Goal: Check status: Check status

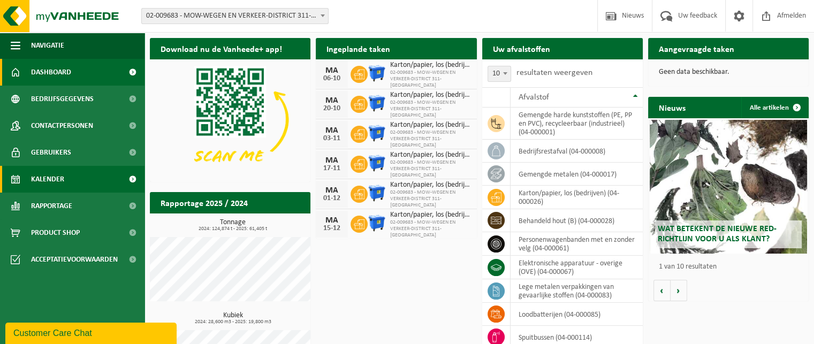
click at [64, 182] on link "Kalender" at bounding box center [72, 179] width 144 height 27
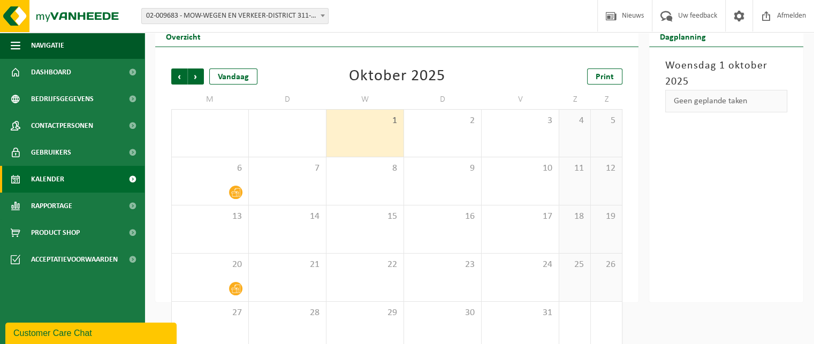
scroll to position [52, 0]
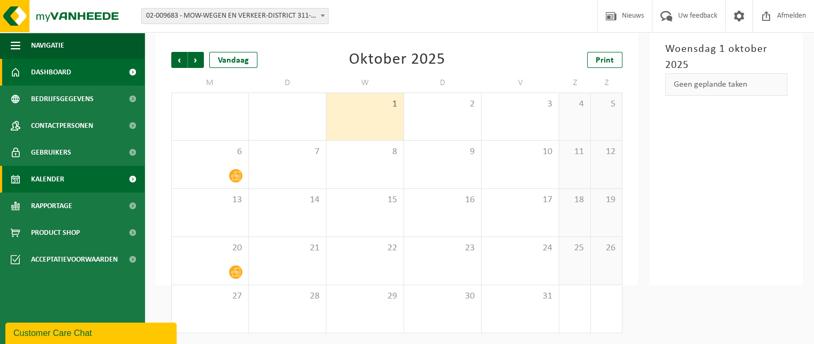
click at [47, 73] on span "Dashboard" at bounding box center [51, 72] width 40 height 27
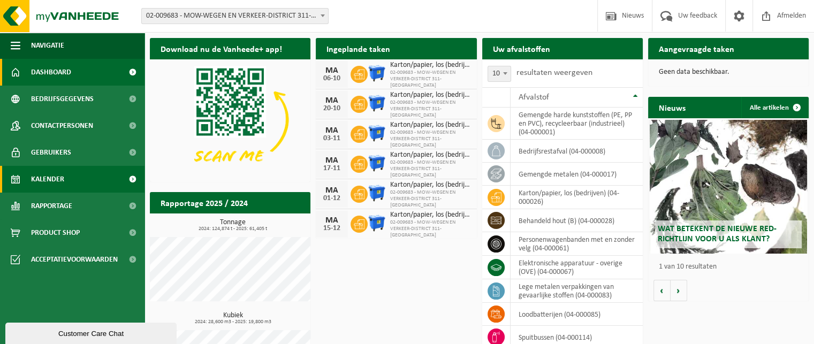
click at [49, 185] on span "Kalender" at bounding box center [47, 179] width 33 height 27
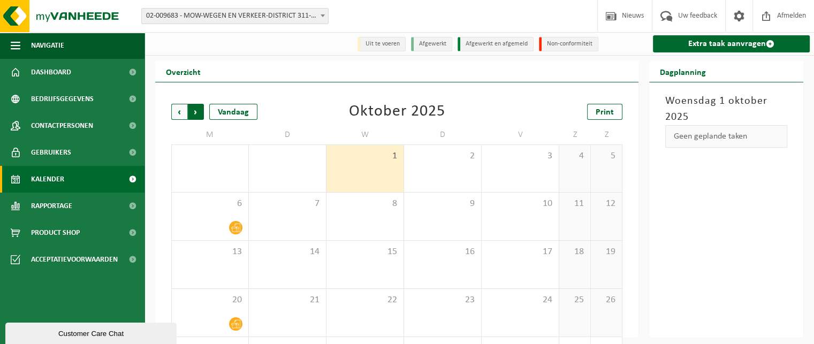
click at [178, 119] on span "Vorige" at bounding box center [179, 112] width 16 height 16
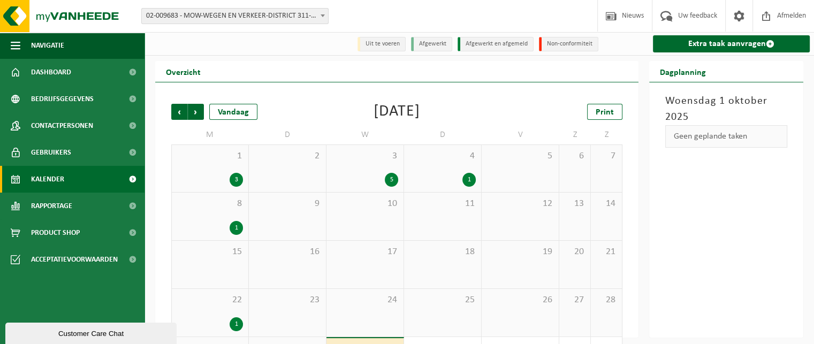
scroll to position [52, 0]
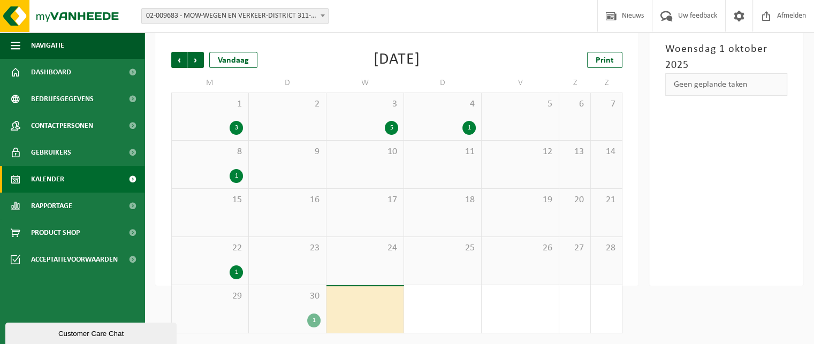
click at [316, 319] on div "1" at bounding box center [313, 321] width 13 height 14
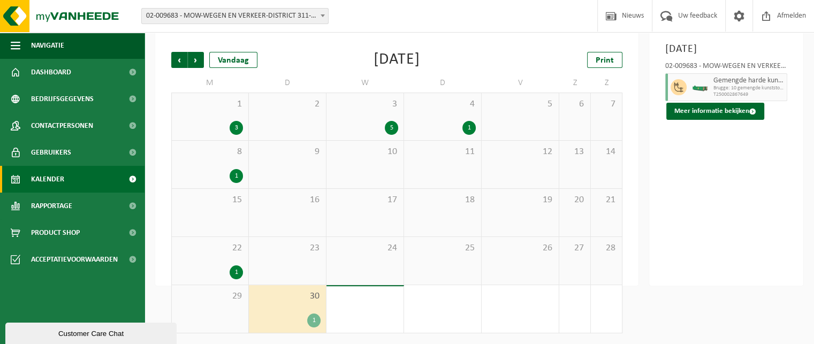
click at [725, 292] on html "Vestiging: 02-009683 - MOW-WEGEN EN VERKEER-DISTRICT 311-BRUGGE - 8000 BRUGGE, …" at bounding box center [407, 120] width 814 height 344
click at [52, 70] on span "Dashboard" at bounding box center [51, 72] width 40 height 27
